Goal: Task Accomplishment & Management: Use online tool/utility

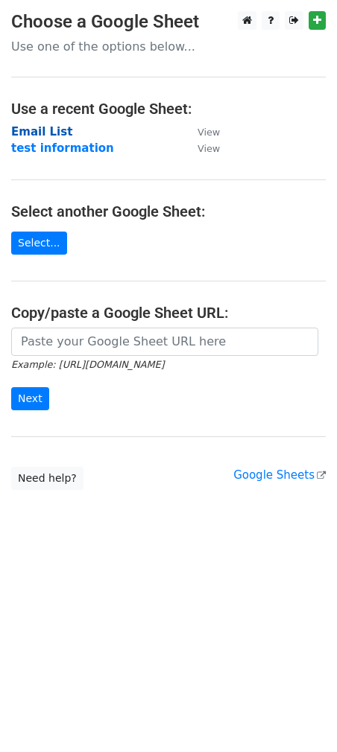
click at [55, 131] on strong "Email List" at bounding box center [41, 131] width 61 height 13
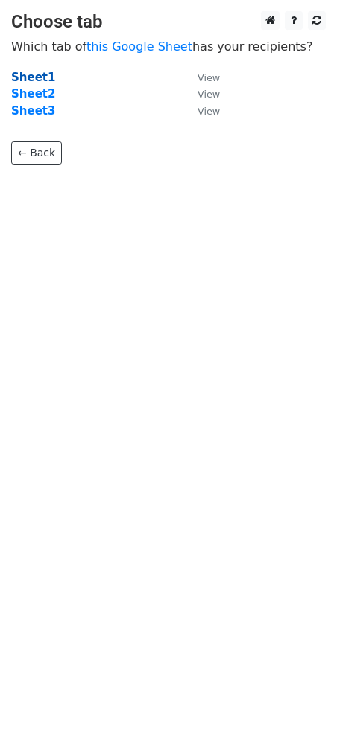
click at [24, 76] on strong "Sheet1" at bounding box center [33, 77] width 44 height 13
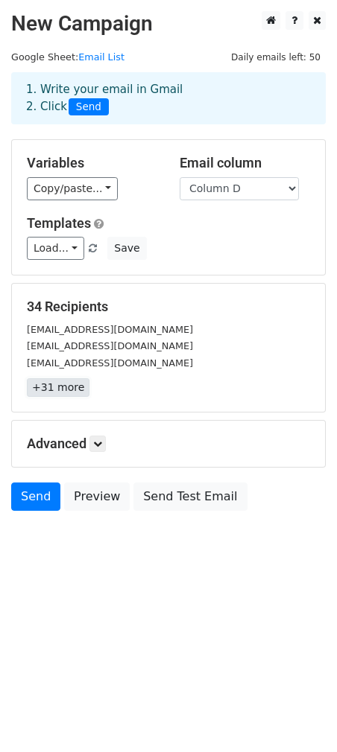
click at [49, 389] on link "+31 more" at bounding box center [58, 387] width 63 height 19
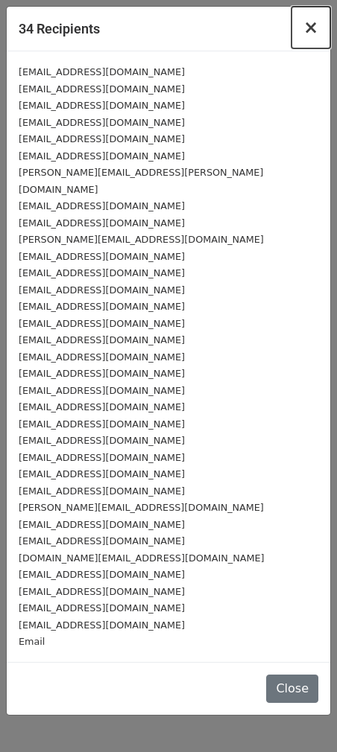
click at [311, 29] on span "×" at bounding box center [310, 27] width 15 height 21
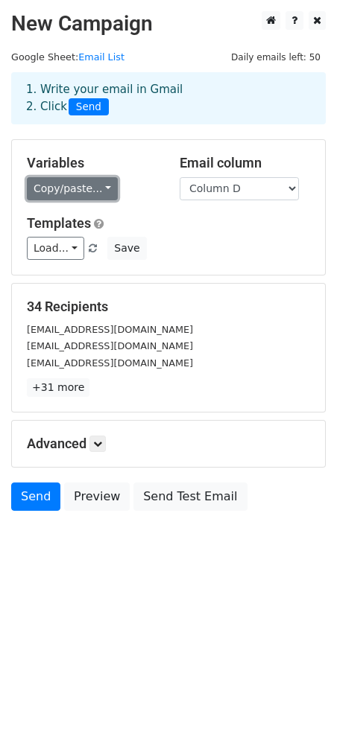
click at [103, 189] on link "Copy/paste..." at bounding box center [72, 188] width 91 height 23
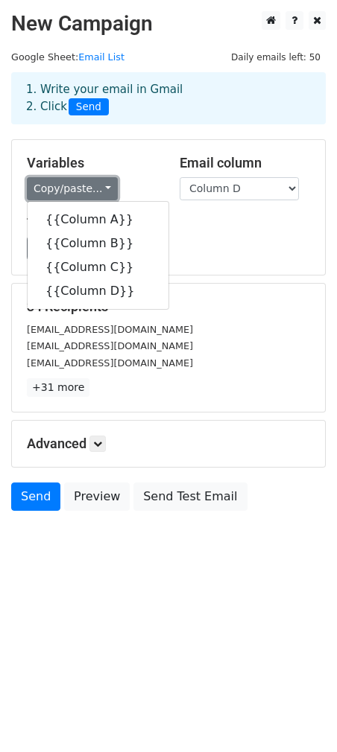
click at [103, 189] on link "Copy/paste..." at bounding box center [72, 188] width 91 height 23
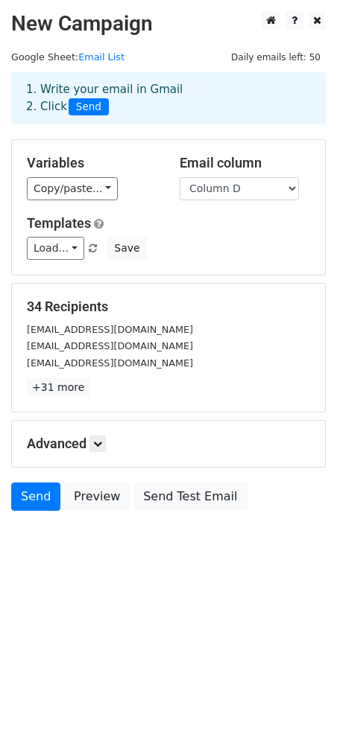
click at [153, 190] on div "Copy/paste... {{Column A}} {{Column B}} {{Column C}} {{Column D}}" at bounding box center [92, 188] width 130 height 23
click at [173, 236] on div "Templates Load... 1 Save" at bounding box center [168, 237] width 305 height 45
click at [223, 42] on main "New Campaign Daily emails left: 50 Google Sheet: Email List 1. Write your email…" at bounding box center [168, 264] width 337 height 507
click at [104, 57] on link "Email List" at bounding box center [101, 56] width 46 height 11
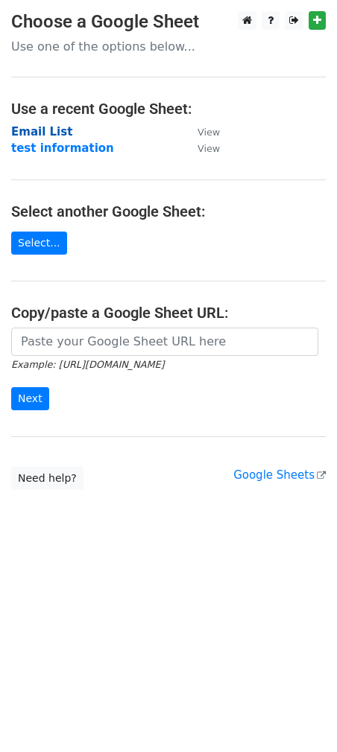
click at [50, 129] on strong "Email List" at bounding box center [41, 131] width 61 height 13
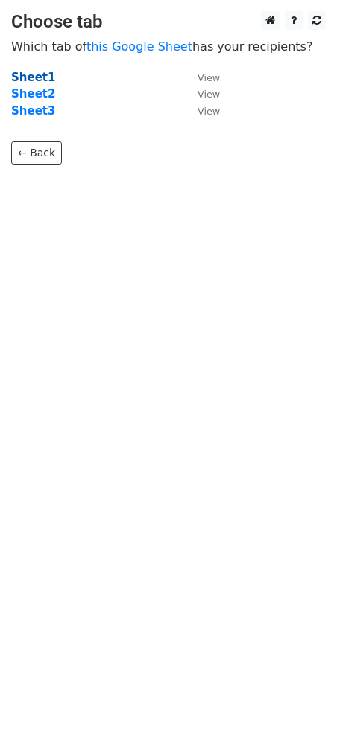
click at [35, 72] on strong "Sheet1" at bounding box center [33, 77] width 44 height 13
